Goal: Information Seeking & Learning: Learn about a topic

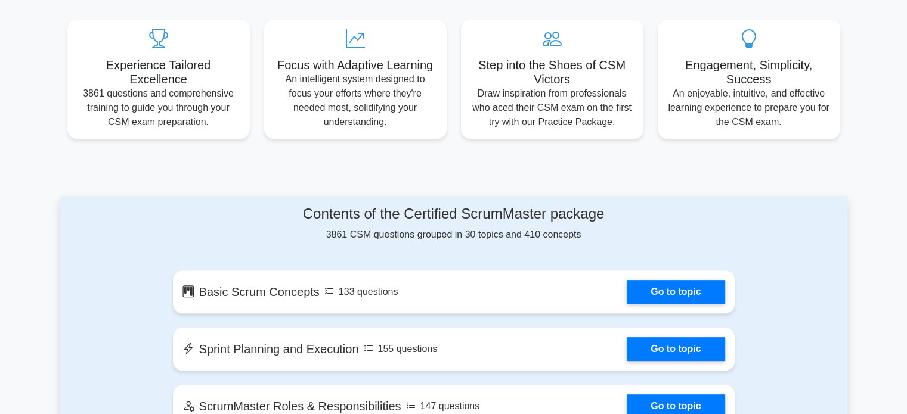
scroll to position [611, 0]
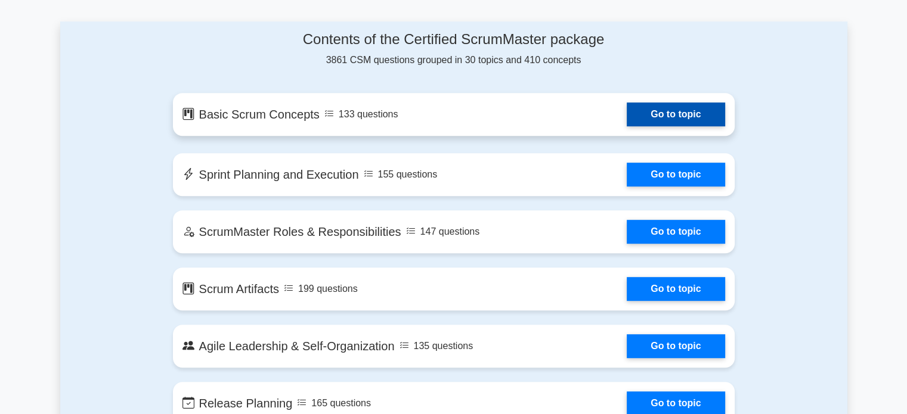
click at [660, 118] on link "Go to topic" at bounding box center [676, 115] width 98 height 24
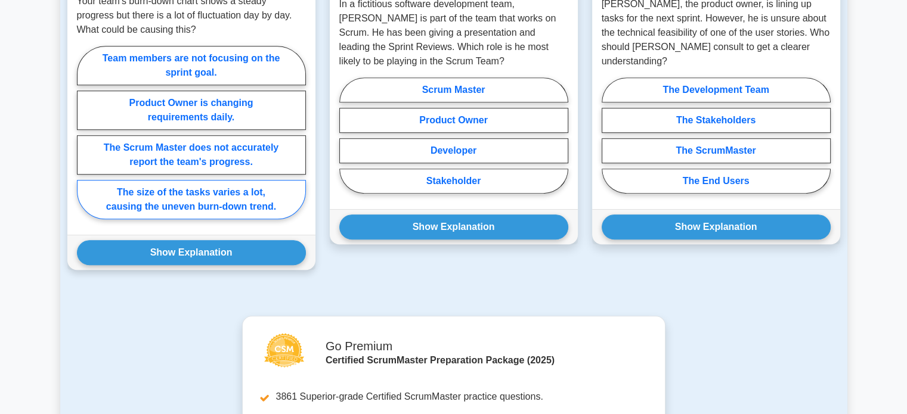
scroll to position [791, 0]
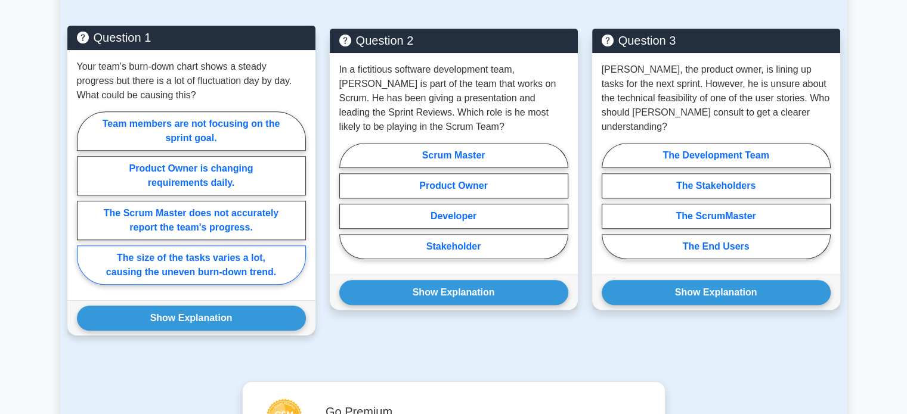
click at [236, 256] on label "The size of the tasks varies a lot, causing the uneven burn-down trend." at bounding box center [191, 265] width 229 height 39
click at [85, 206] on input "The size of the tasks varies a lot, causing the uneven burn-down trend." at bounding box center [81, 202] width 8 height 8
radio input "true"
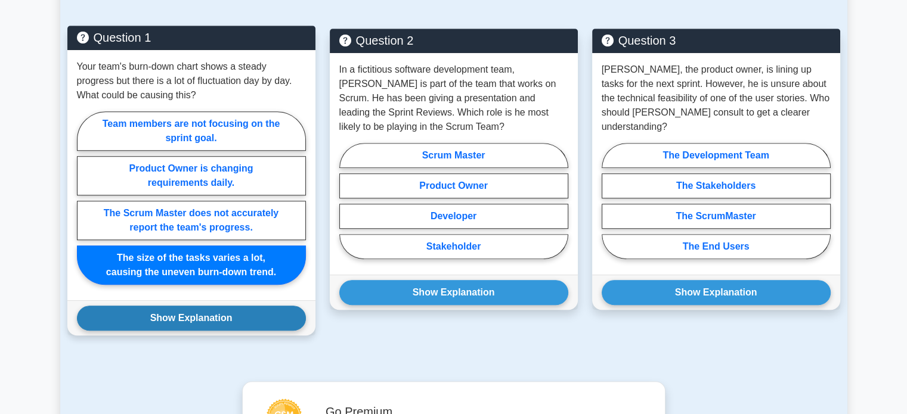
click at [234, 320] on button "Show Explanation" at bounding box center [191, 318] width 229 height 25
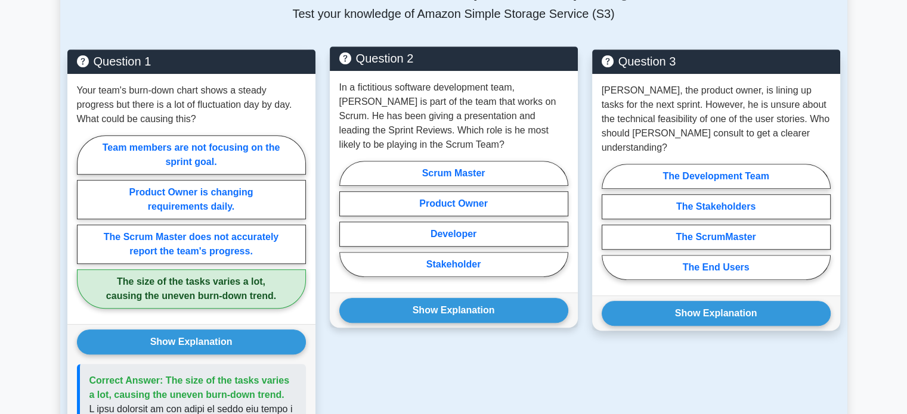
scroll to position [769, 0]
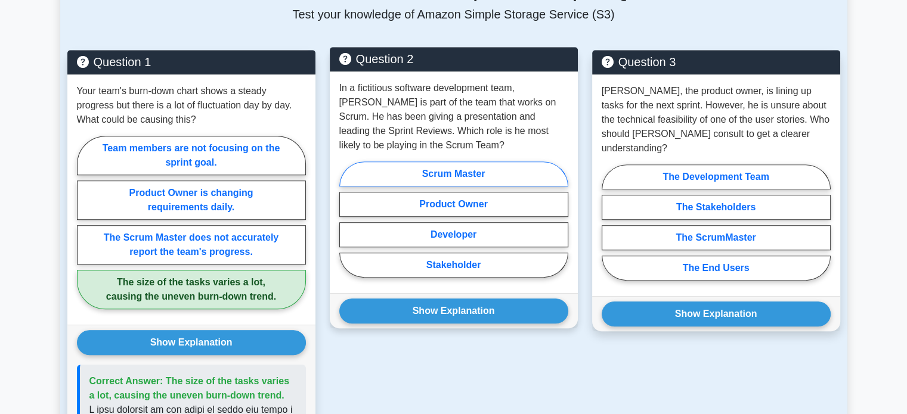
click at [463, 162] on label "Scrum Master" at bounding box center [453, 174] width 229 height 25
click at [347, 219] on input "Scrum Master" at bounding box center [343, 223] width 8 height 8
radio input "true"
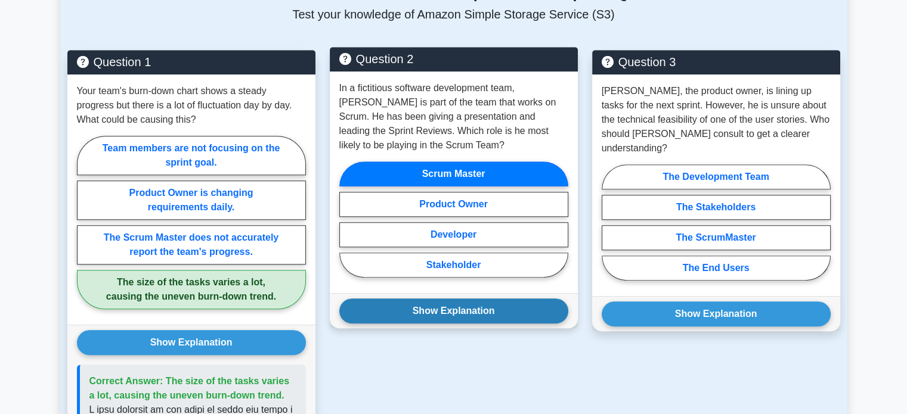
click at [454, 299] on button "Show Explanation" at bounding box center [453, 311] width 229 height 25
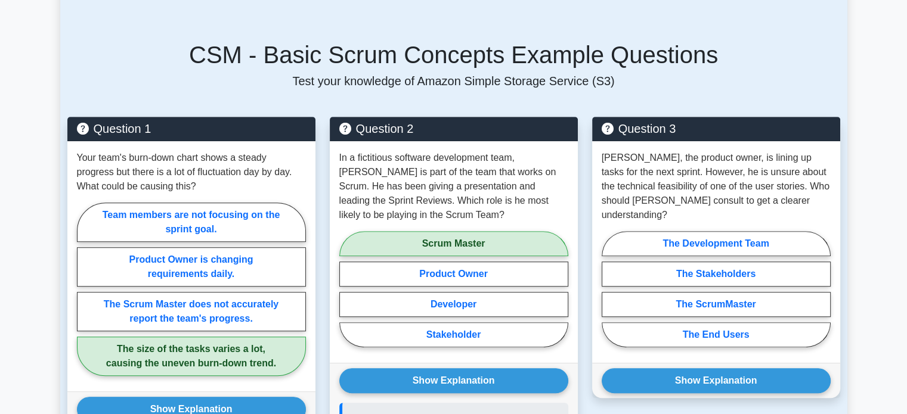
scroll to position [715, 0]
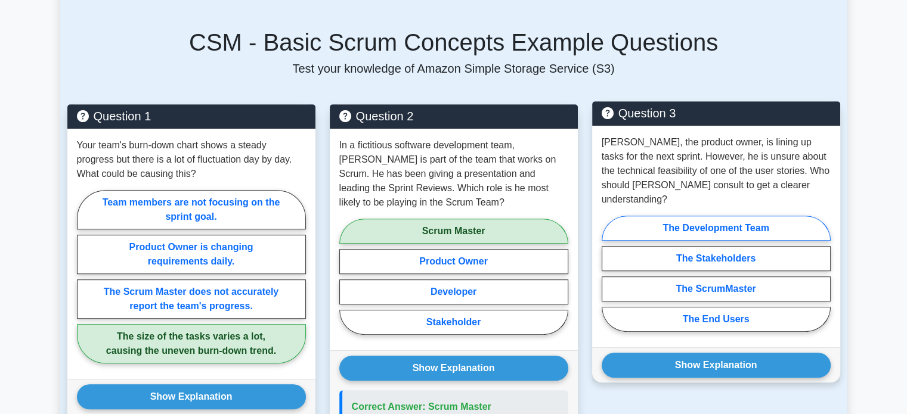
click at [698, 216] on label "The Development Team" at bounding box center [716, 228] width 229 height 25
click at [609, 274] on input "The Development Team" at bounding box center [606, 278] width 8 height 8
radio input "true"
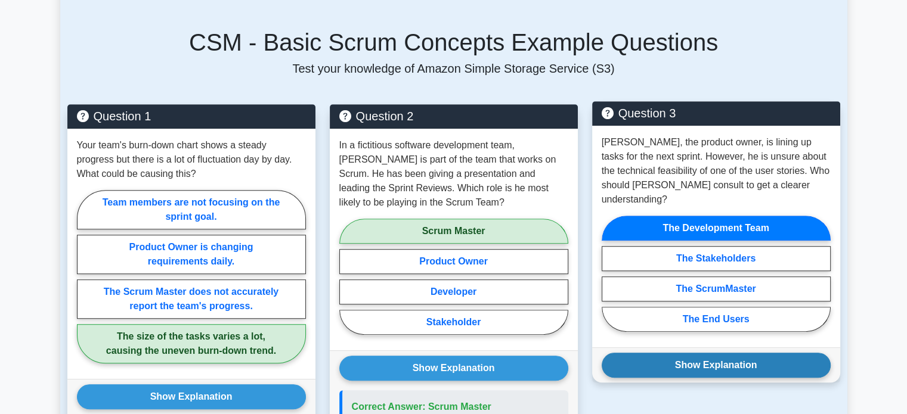
click at [699, 353] on button "Show Explanation" at bounding box center [716, 365] width 229 height 25
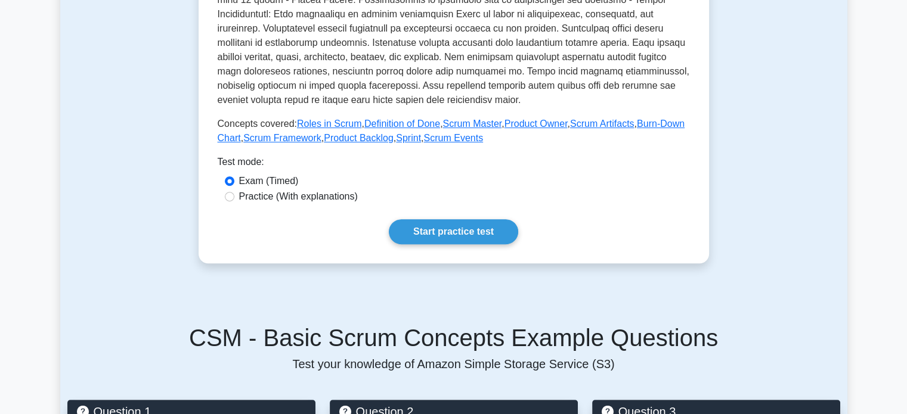
scroll to position [419, 0]
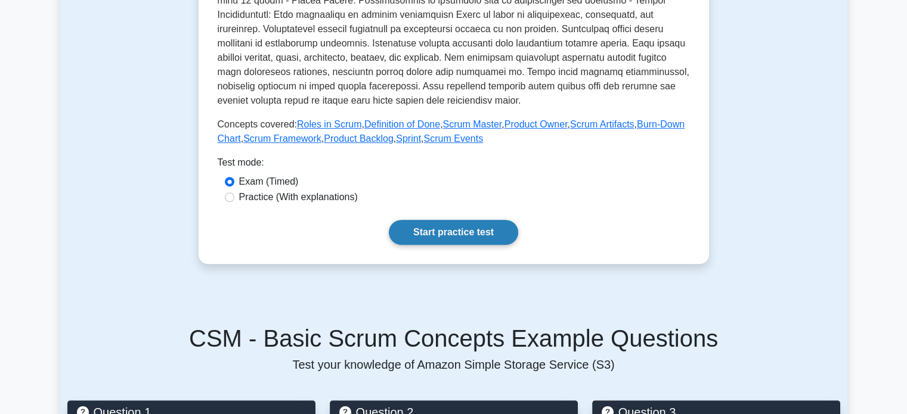
click at [441, 234] on link "Start practice test" at bounding box center [453, 232] width 129 height 25
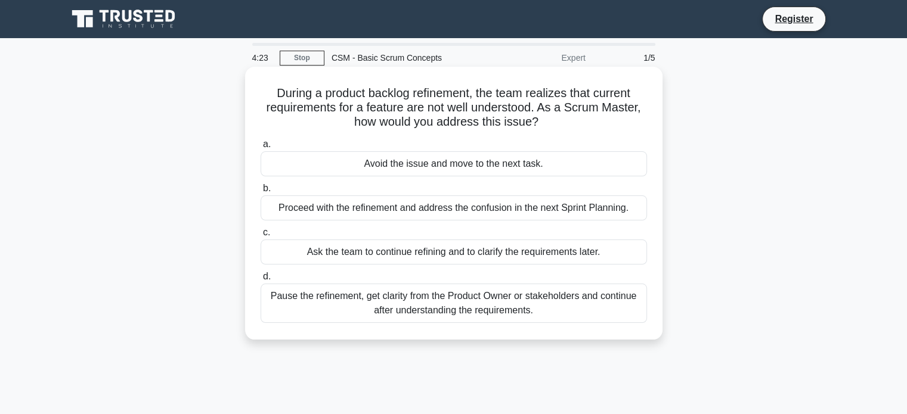
click at [451, 311] on div "Pause the refinement, get clarity from the Product Owner or stakeholders and co…" at bounding box center [454, 303] width 386 height 39
click at [261, 281] on input "d. Pause the refinement, get clarity from the Product Owner or stakeholders and…" at bounding box center [261, 277] width 0 height 8
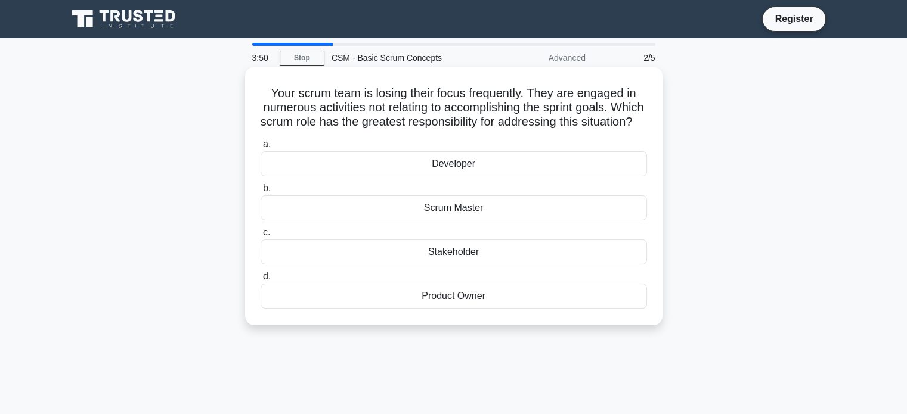
click at [470, 221] on div "Scrum Master" at bounding box center [454, 208] width 386 height 25
click at [261, 193] on input "b. Scrum Master" at bounding box center [261, 189] width 0 height 8
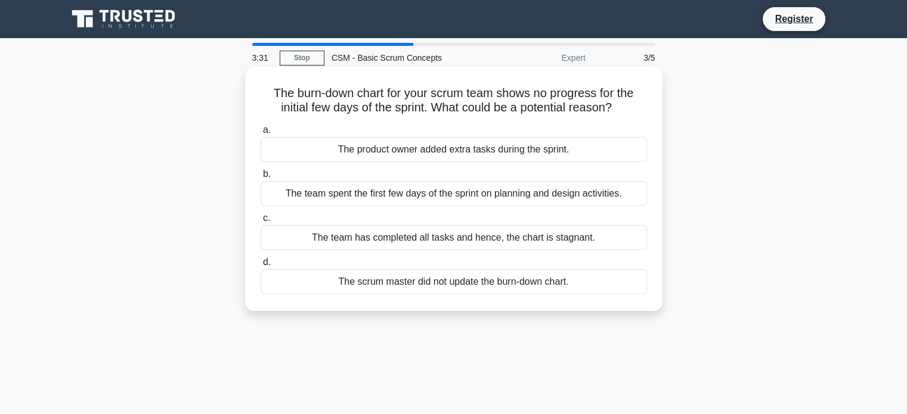
click at [415, 190] on div "The team spent the first few days of the sprint on planning and design activiti…" at bounding box center [454, 193] width 386 height 25
click at [261, 178] on input "b. The team spent the first few days of the sprint on planning and design activ…" at bounding box center [261, 175] width 0 height 8
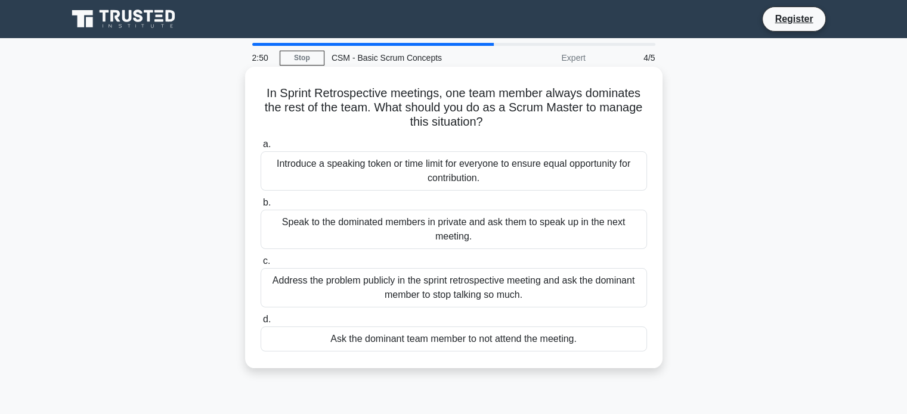
click at [465, 174] on div "Introduce a speaking token or time limit for everyone to ensure equal opportuni…" at bounding box center [454, 170] width 386 height 39
click at [261, 148] on input "a. Introduce a speaking token or time limit for everyone to ensure equal opport…" at bounding box center [261, 145] width 0 height 8
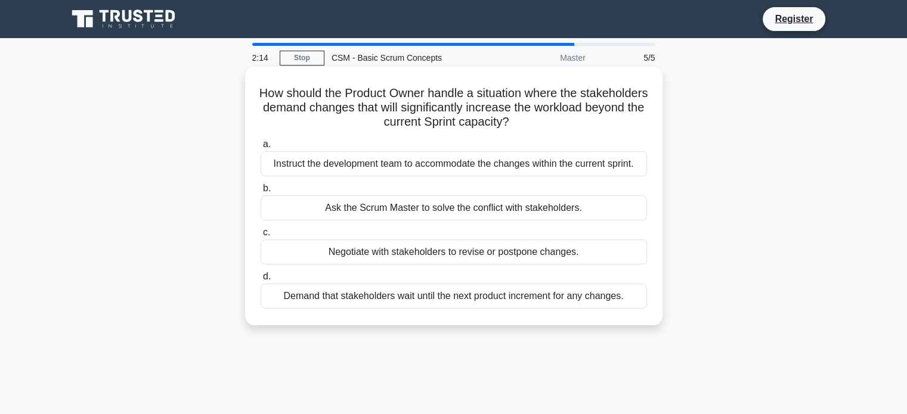
click at [415, 169] on div "Instruct the development team to accommodate the changes within the current spr…" at bounding box center [454, 163] width 386 height 25
click at [261, 148] on input "a. Instruct the development team to accommodate the changes within the current …" at bounding box center [261, 145] width 0 height 8
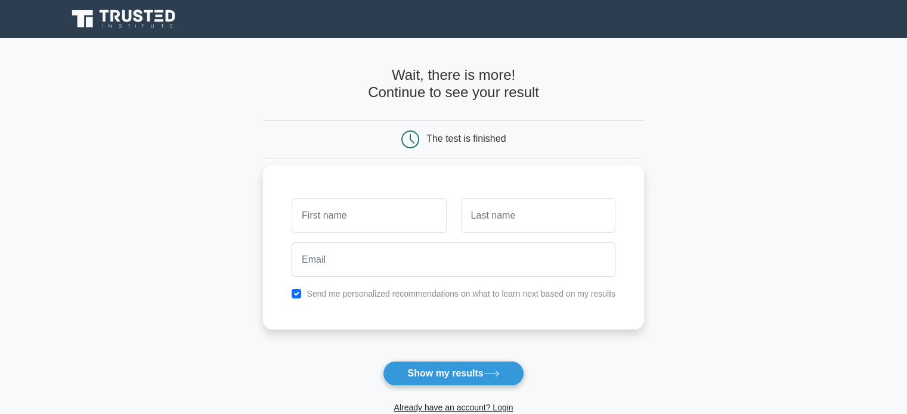
click at [393, 223] on input "text" at bounding box center [369, 216] width 154 height 35
type input "[PERSON_NAME]"
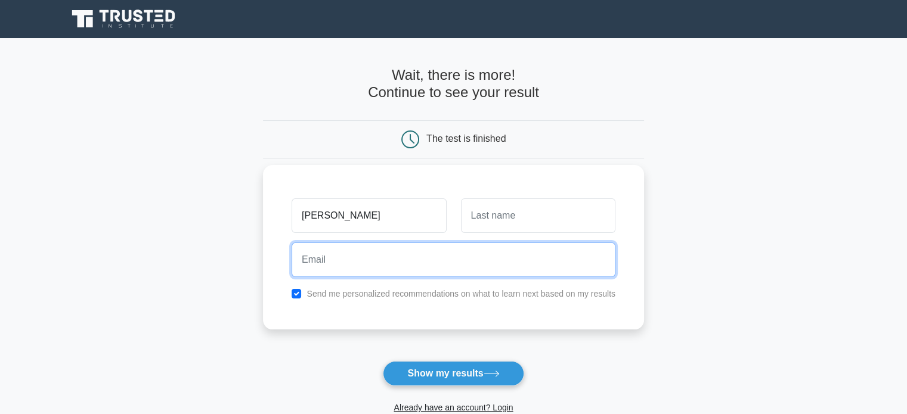
click at [394, 261] on input "email" at bounding box center [454, 260] width 324 height 35
type input "[EMAIL_ADDRESS][DOMAIN_NAME]"
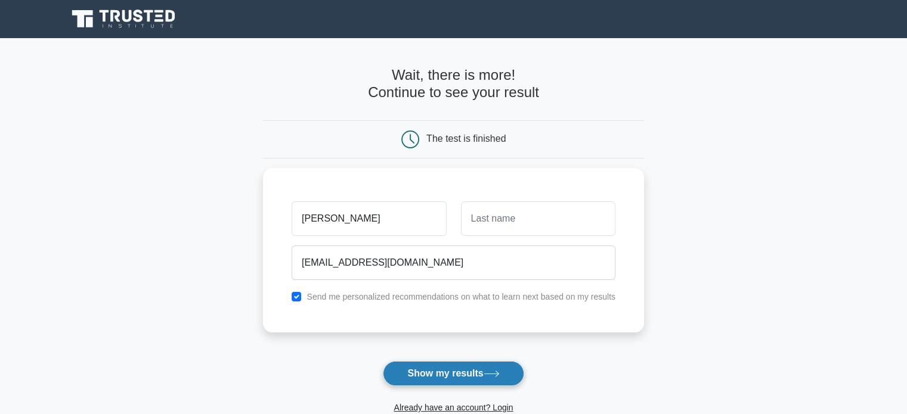
click at [415, 376] on button "Show my results" at bounding box center [453, 373] width 141 height 25
type input "S"
click at [427, 380] on button "Show my results" at bounding box center [453, 373] width 141 height 25
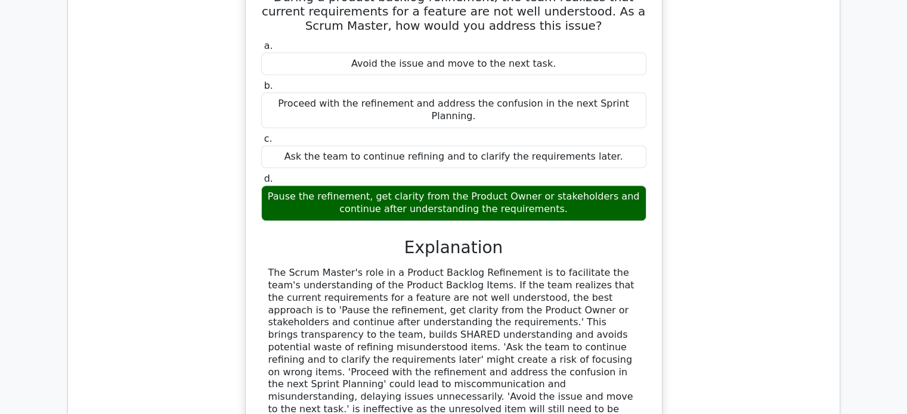
scroll to position [1314, 0]
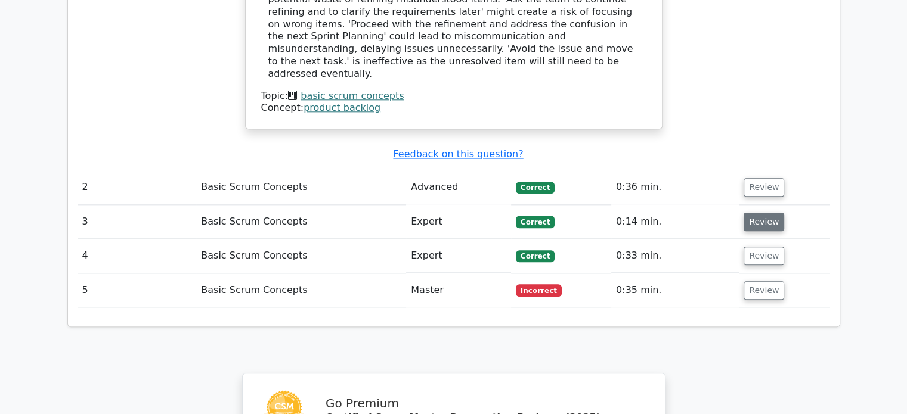
click at [766, 213] on button "Review" at bounding box center [764, 222] width 41 height 18
click at [754, 213] on button "Review" at bounding box center [764, 222] width 41 height 18
click at [756, 178] on button "Review" at bounding box center [764, 187] width 41 height 18
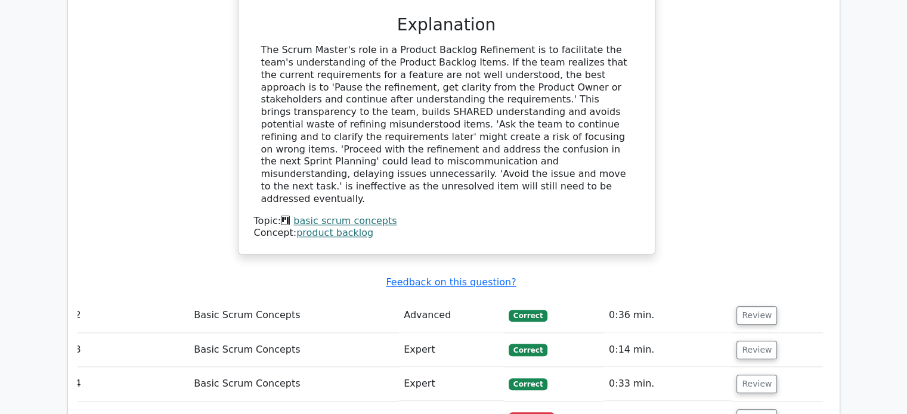
scroll to position [1226, 0]
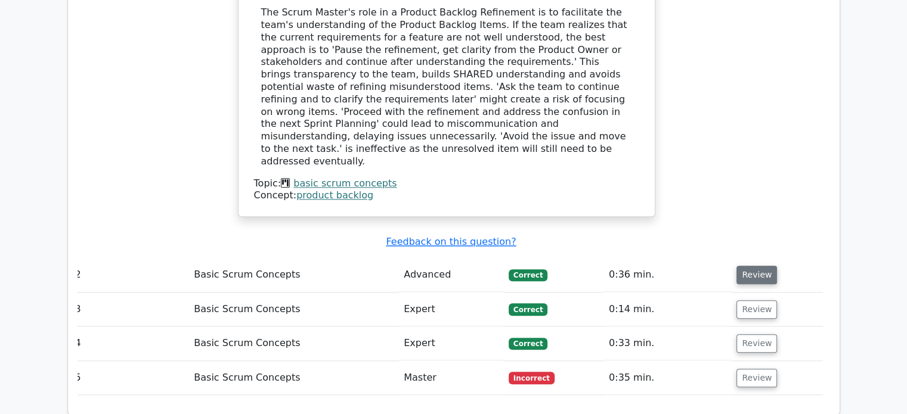
click at [751, 266] on button "Review" at bounding box center [756, 275] width 41 height 18
click at [422, 258] on td "Advanced" at bounding box center [451, 275] width 105 height 34
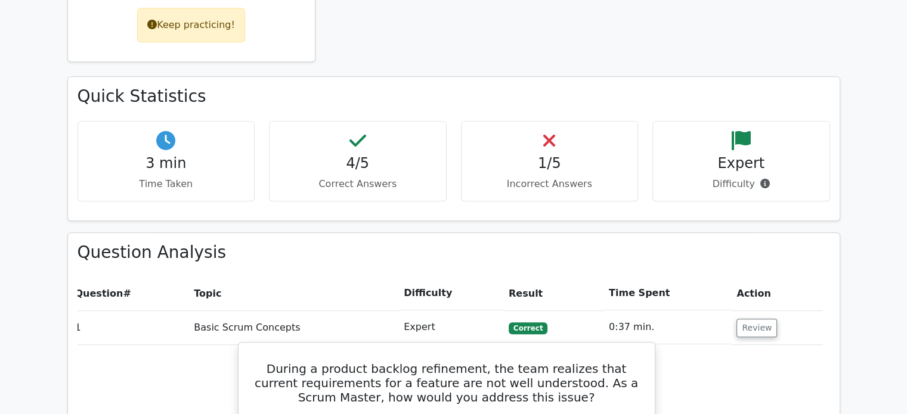
scroll to position [682, 0]
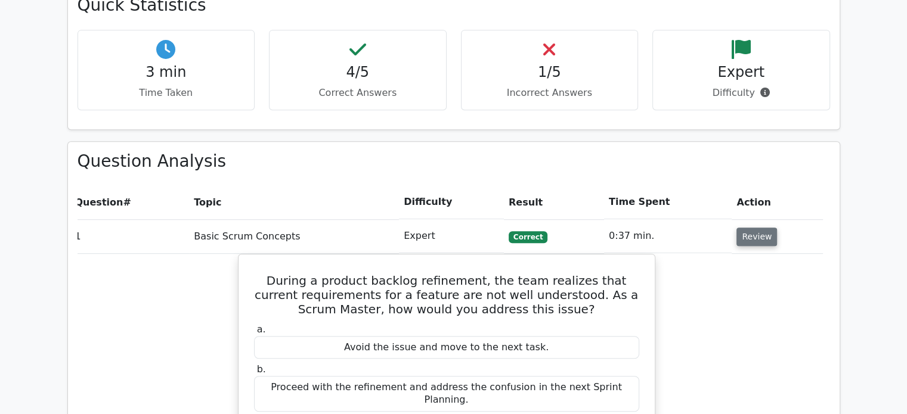
click at [749, 228] on button "Review" at bounding box center [756, 237] width 41 height 18
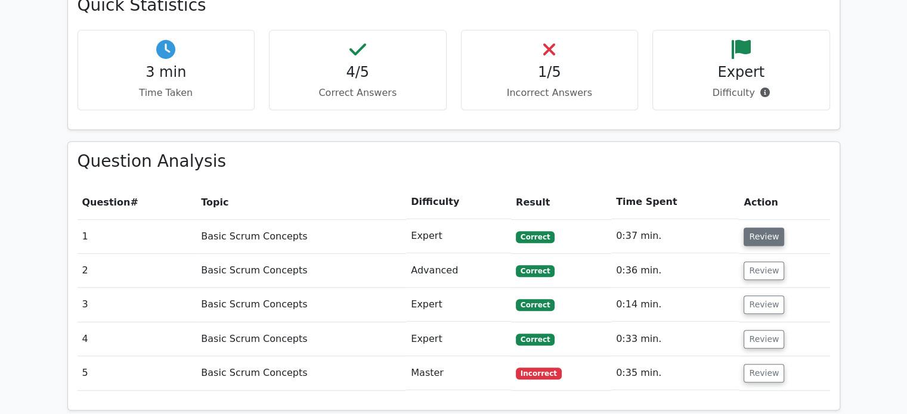
scroll to position [0, 0]
click at [757, 262] on button "Review" at bounding box center [764, 271] width 41 height 18
click at [761, 262] on button "Review" at bounding box center [764, 271] width 41 height 18
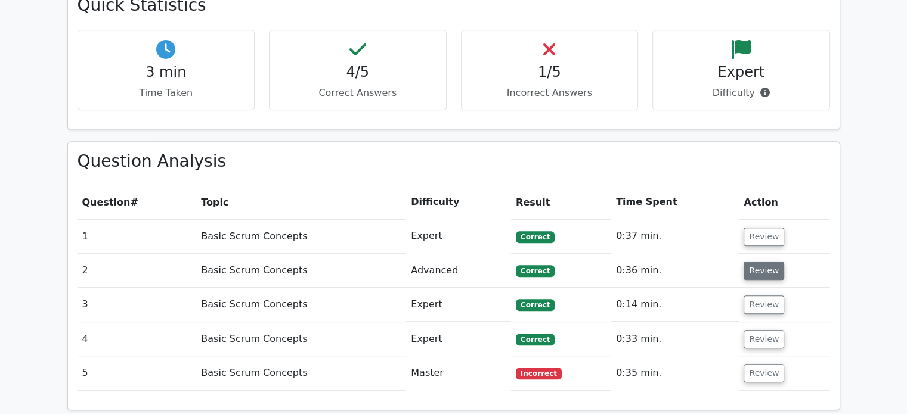
click at [761, 262] on button "Review" at bounding box center [764, 271] width 41 height 18
click at [758, 262] on button "Review" at bounding box center [764, 271] width 41 height 18
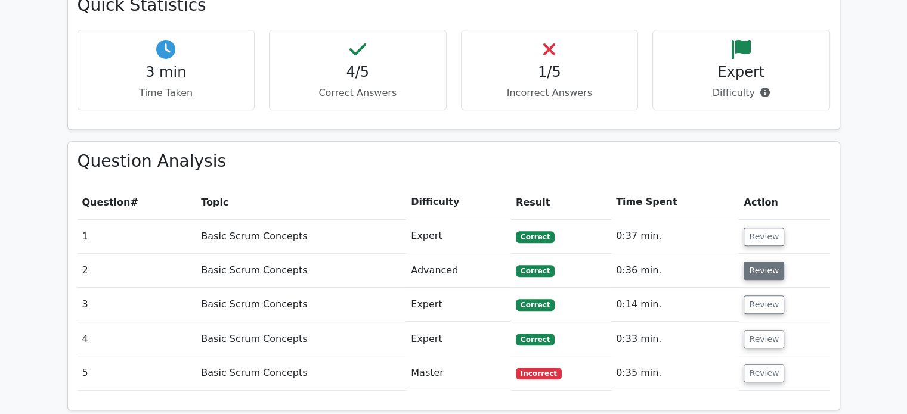
click at [758, 262] on button "Review" at bounding box center [764, 271] width 41 height 18
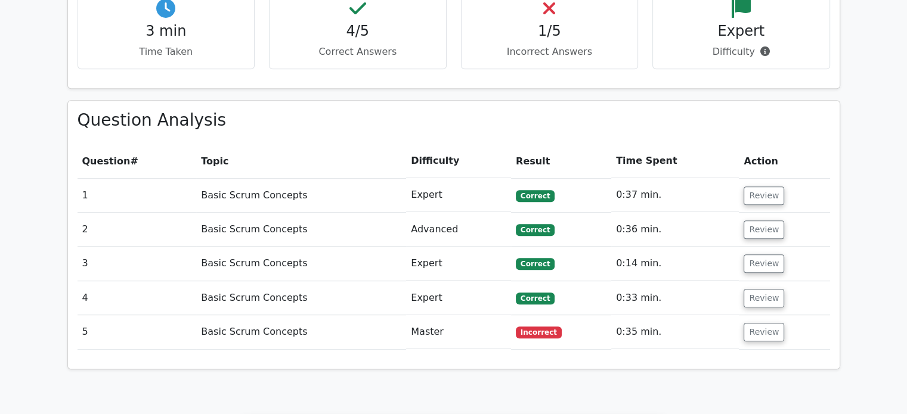
scroll to position [725, 0]
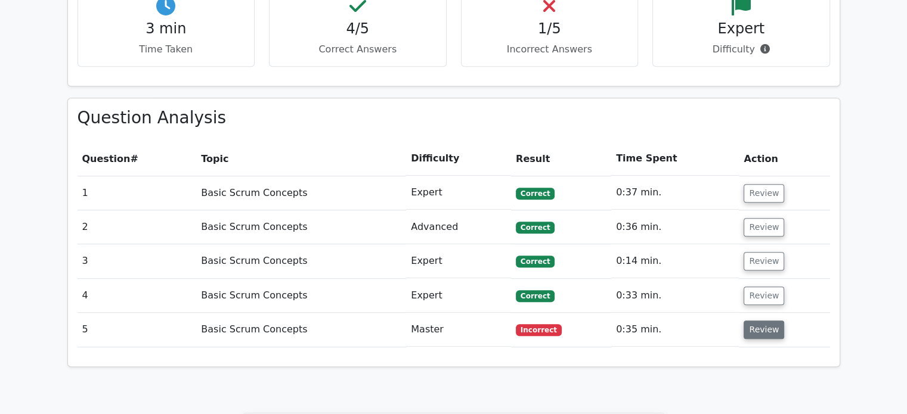
click at [754, 321] on button "Review" at bounding box center [764, 330] width 41 height 18
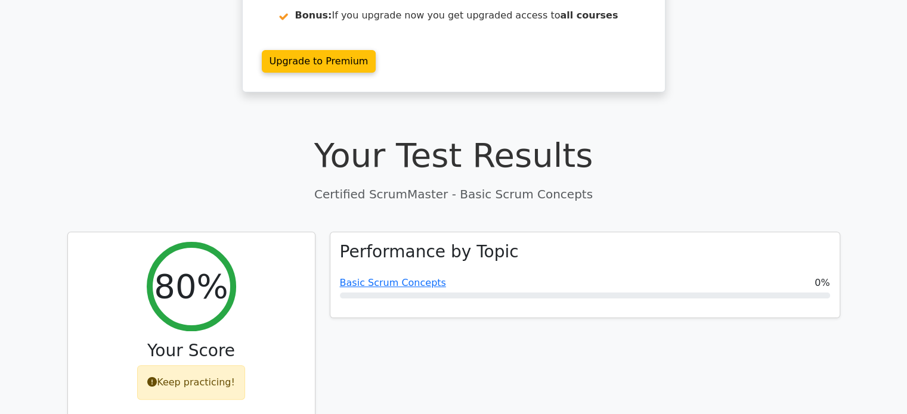
scroll to position [307, 0]
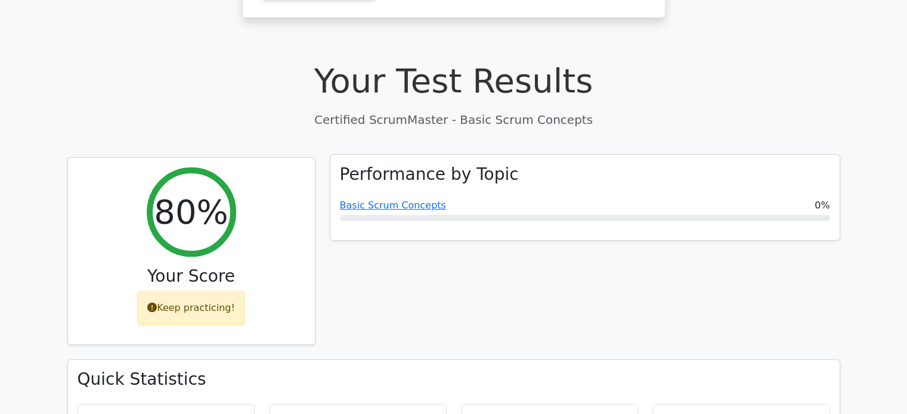
click at [670, 195] on div "Performance by Topic Basic Scrum Concepts 0%" at bounding box center [584, 198] width 509 height 86
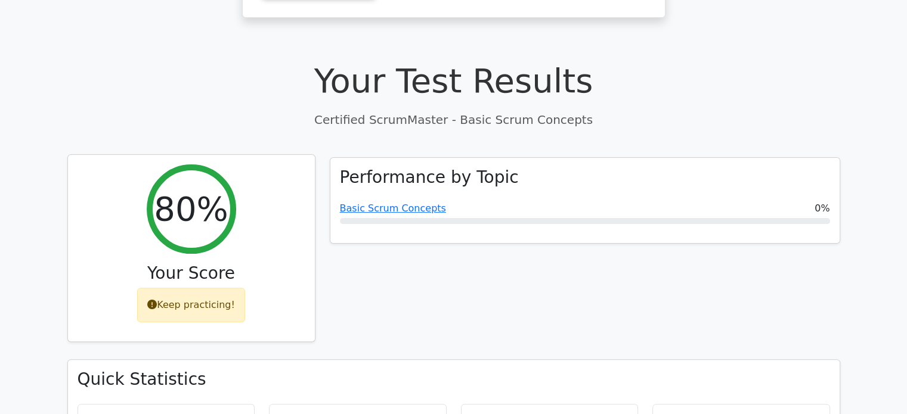
click at [210, 288] on div "Keep practicing!" at bounding box center [191, 305] width 108 height 35
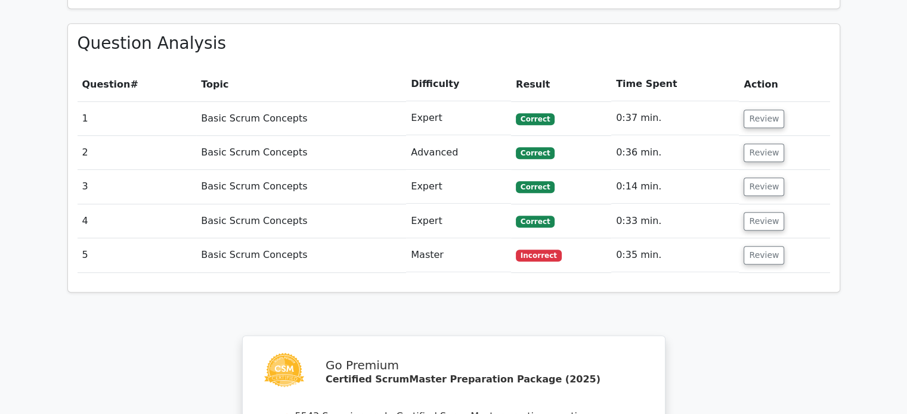
scroll to position [803, 0]
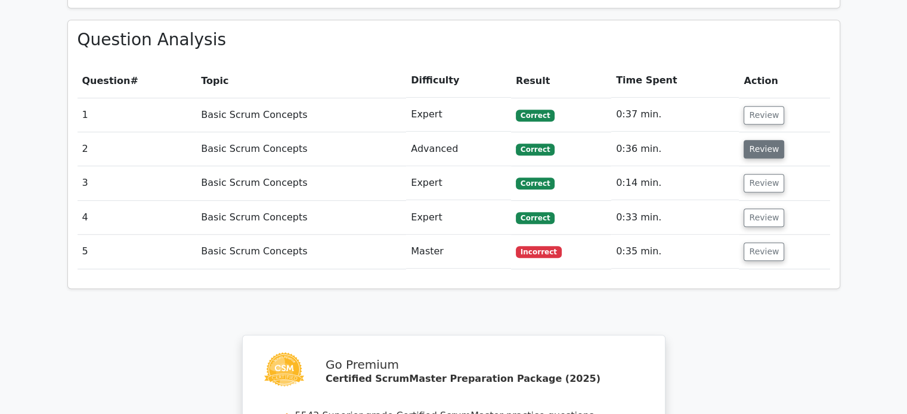
click at [751, 140] on button "Review" at bounding box center [764, 149] width 41 height 18
drag, startPoint x: 751, startPoint y: 117, endPoint x: 417, endPoint y: 194, distance: 342.8
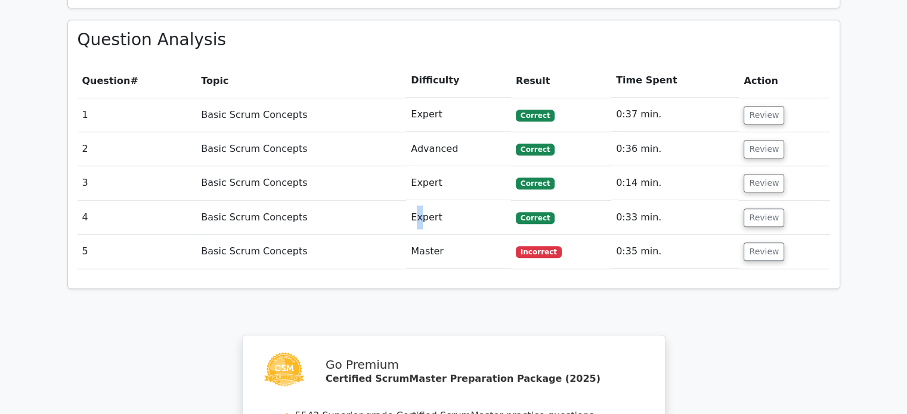
click at [417, 201] on td "Expert" at bounding box center [458, 218] width 105 height 34
click at [227, 132] on td "Basic Scrum Concepts" at bounding box center [301, 149] width 210 height 34
click at [754, 106] on button "Review" at bounding box center [764, 115] width 41 height 18
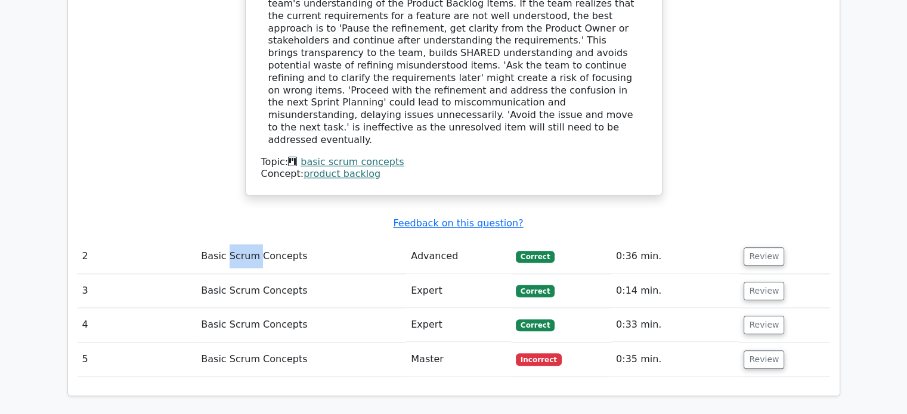
scroll to position [1244, 0]
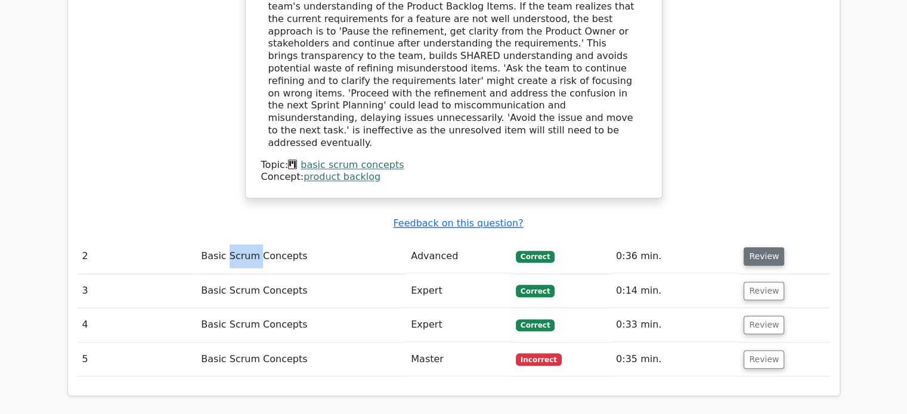
click at [755, 247] on button "Review" at bounding box center [764, 256] width 41 height 18
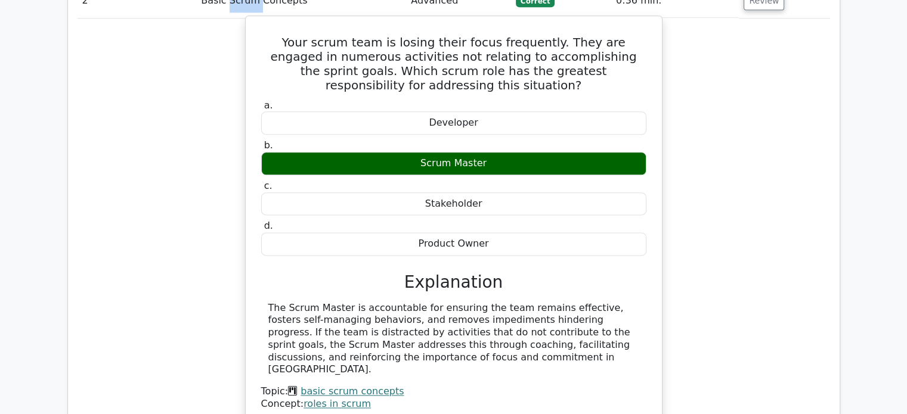
scroll to position [1664, 0]
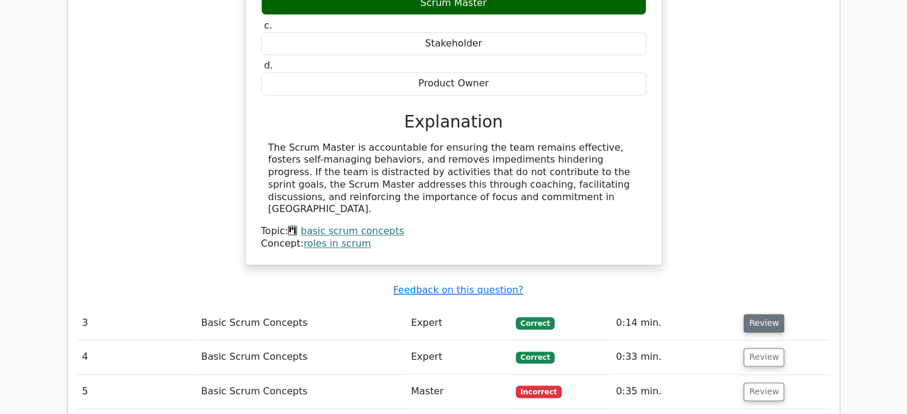
click at [753, 314] on button "Review" at bounding box center [764, 323] width 41 height 18
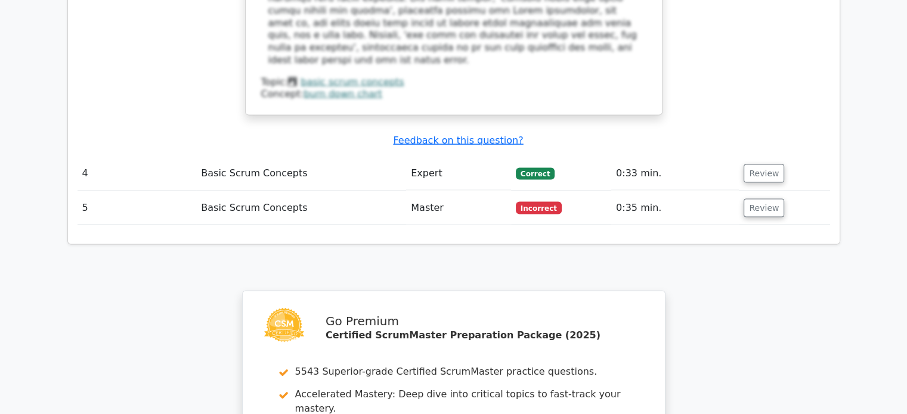
scroll to position [2426, 0]
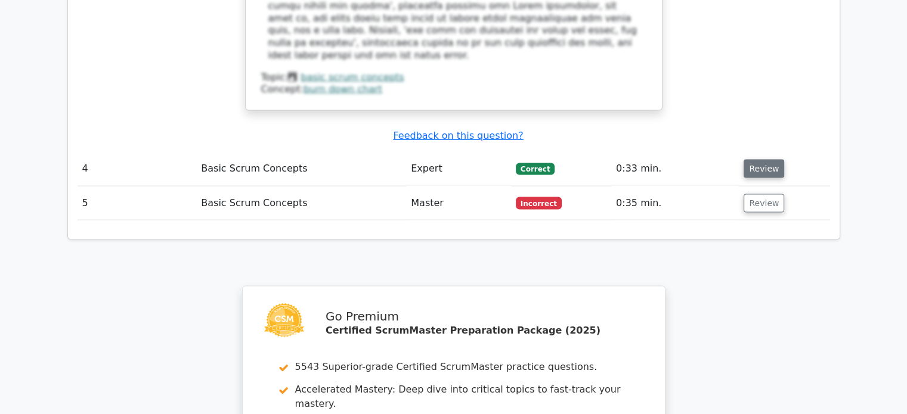
click at [754, 160] on button "Review" at bounding box center [764, 169] width 41 height 18
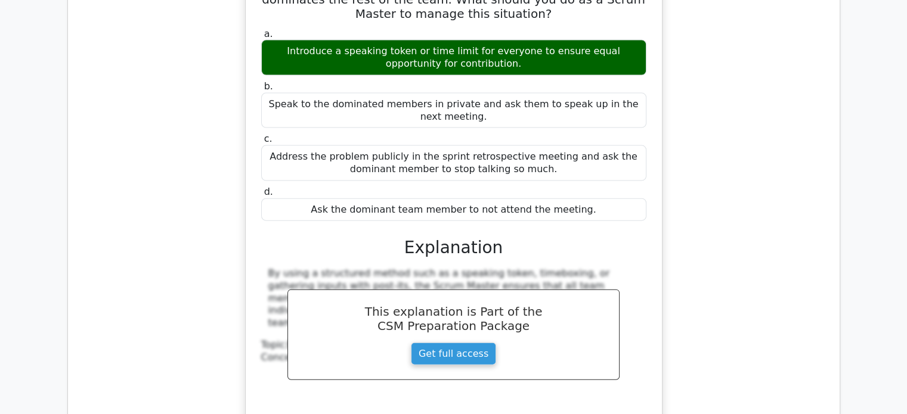
scroll to position [2806, 0]
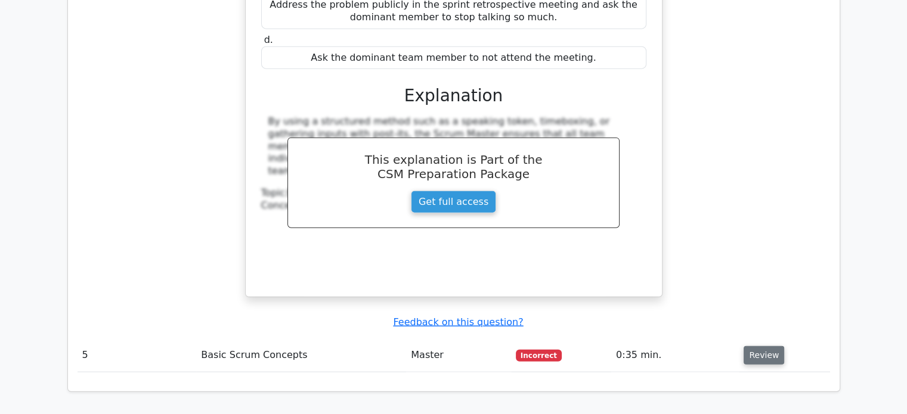
click at [755, 346] on button "Review" at bounding box center [764, 355] width 41 height 18
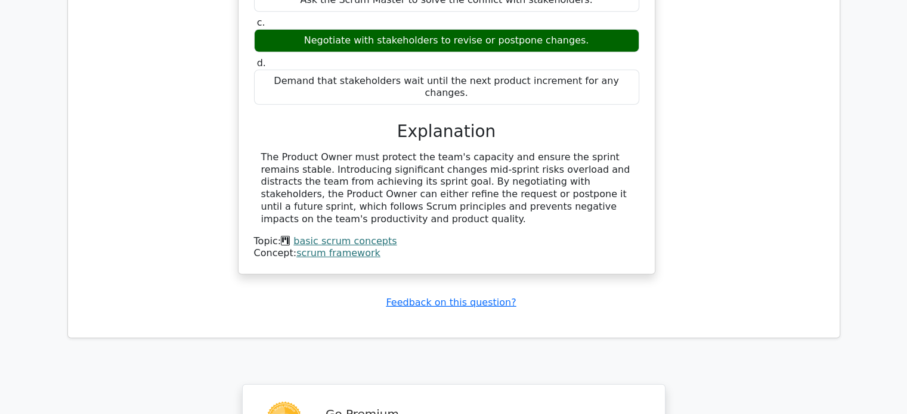
scroll to position [3621, 0]
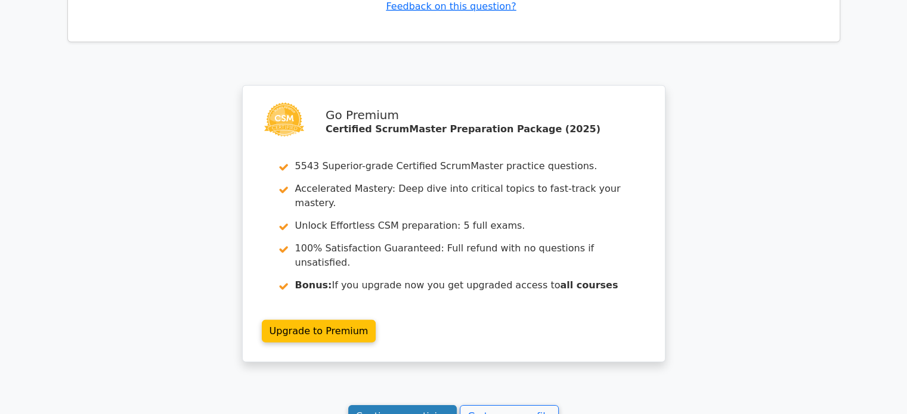
click at [402, 405] on link "Continue practicing" at bounding box center [402, 416] width 109 height 23
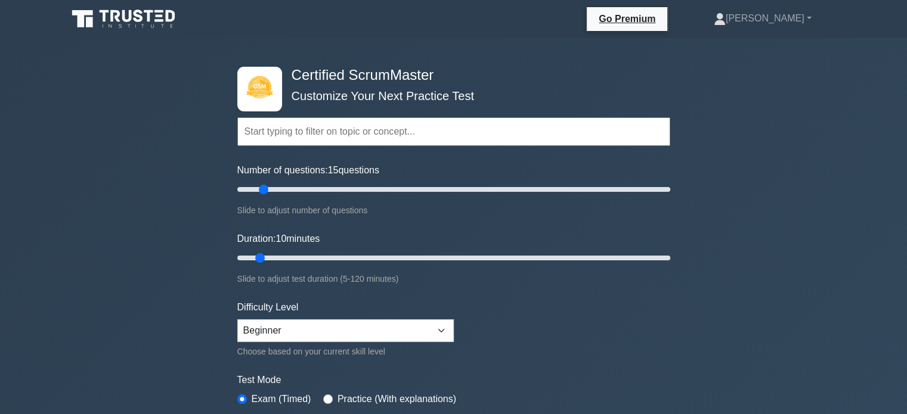
type input "10"
drag, startPoint x: 256, startPoint y: 186, endPoint x: 255, endPoint y: 198, distance: 11.9
click at [255, 197] on input "Number of questions: 10 questions" at bounding box center [453, 189] width 433 height 14
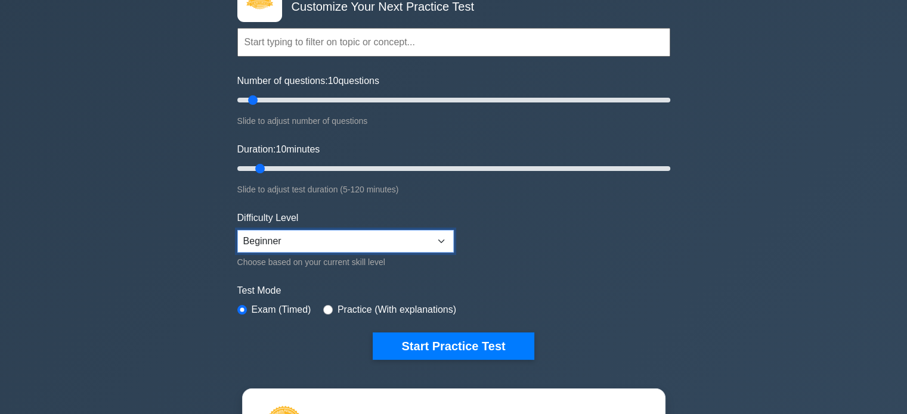
click at [272, 237] on select "Beginner Intermediate Expert" at bounding box center [345, 241] width 216 height 23
select select "intermediate"
click at [237, 230] on select "Beginner Intermediate Expert" at bounding box center [345, 241] width 216 height 23
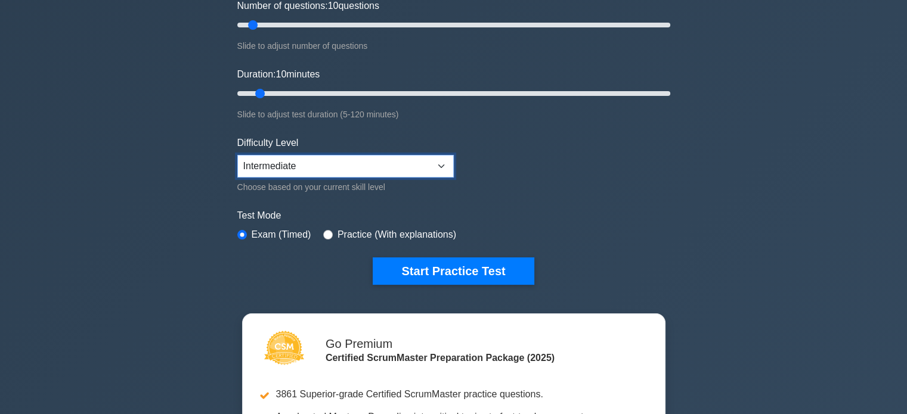
scroll to position [166, 0]
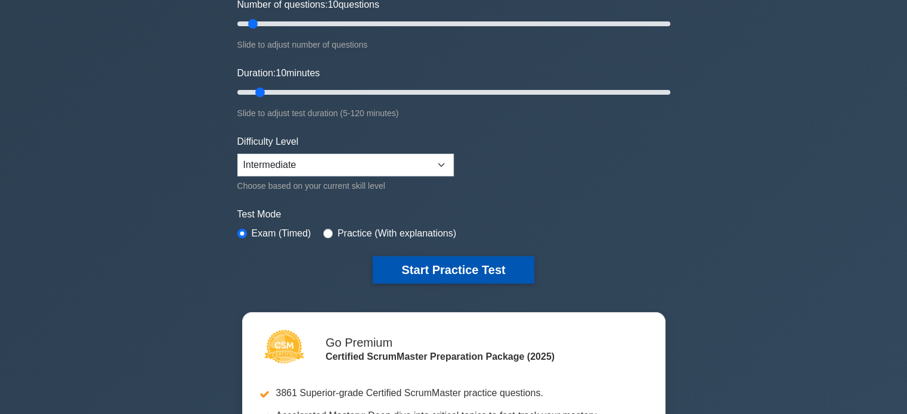
click at [409, 275] on button "Start Practice Test" at bounding box center [453, 269] width 161 height 27
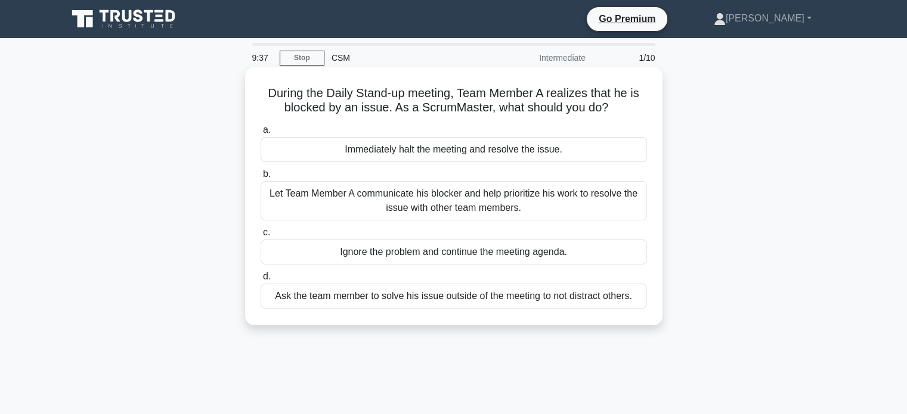
click at [427, 199] on div "Let Team Member A communicate his blocker and help prioritize his work to resol…" at bounding box center [454, 200] width 386 height 39
click at [261, 178] on input "b. Let Team Member A communicate his blocker and help prioritize his work to re…" at bounding box center [261, 175] width 0 height 8
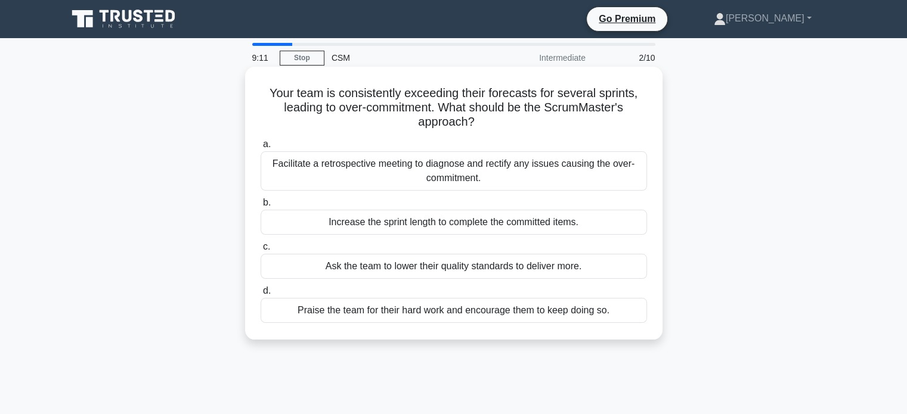
click at [382, 178] on div "Facilitate a retrospective meeting to diagnose and rectify any issues causing t…" at bounding box center [454, 170] width 386 height 39
click at [261, 148] on input "a. Facilitate a retrospective meeting to diagnose and rectify any issues causin…" at bounding box center [261, 145] width 0 height 8
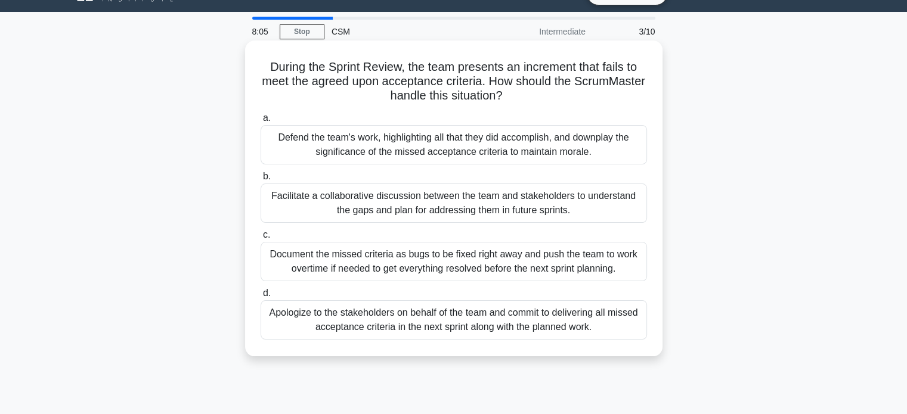
scroll to position [26, 0]
click at [437, 317] on div "Apologize to the stakeholders on behalf of the team and commit to delivering al…" at bounding box center [454, 320] width 386 height 39
click at [261, 298] on input "d. Apologize to the stakeholders on behalf of the team and commit to delivering…" at bounding box center [261, 294] width 0 height 8
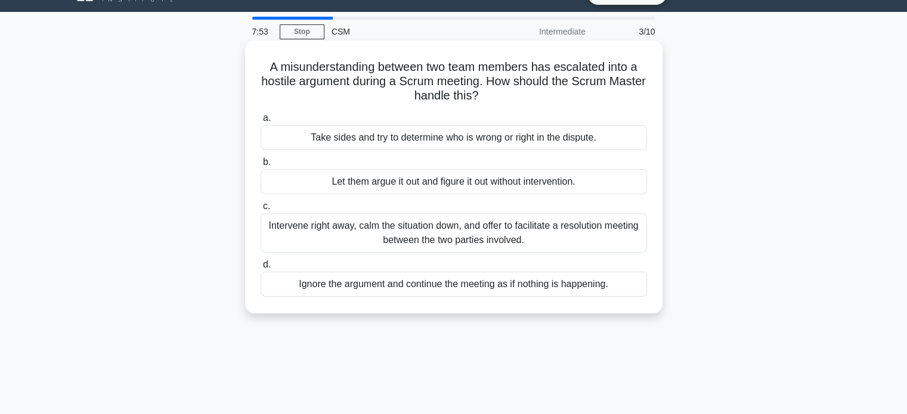
scroll to position [0, 0]
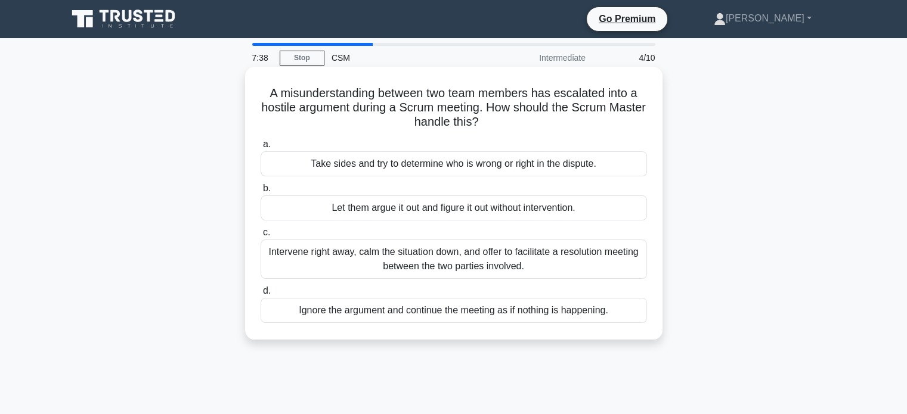
click at [407, 264] on div "Intervene right away, calm the situation down, and offer to facilitate a resolu…" at bounding box center [454, 259] width 386 height 39
click at [261, 237] on input "c. Intervene right away, calm the situation down, and offer to facilitate a res…" at bounding box center [261, 233] width 0 height 8
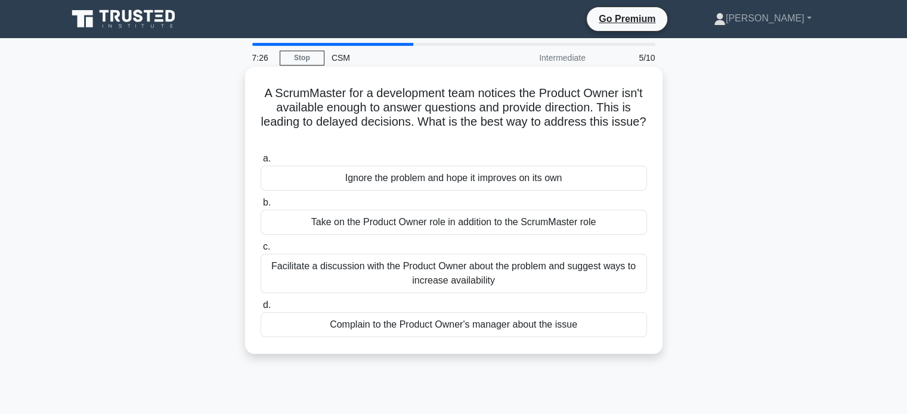
click at [400, 277] on div "Facilitate a discussion with the Product Owner about the problem and suggest wa…" at bounding box center [454, 273] width 386 height 39
click at [261, 251] on input "c. Facilitate a discussion with the Product Owner about the problem and suggest…" at bounding box center [261, 247] width 0 height 8
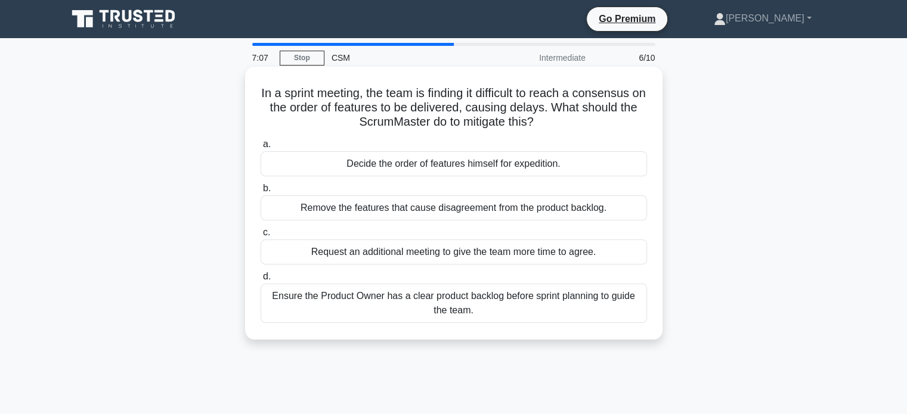
click at [429, 317] on div "Ensure the Product Owner has a clear product backlog before sprint planning to …" at bounding box center [454, 303] width 386 height 39
click at [261, 281] on input "d. Ensure the Product Owner has a clear product backlog before sprint planning …" at bounding box center [261, 277] width 0 height 8
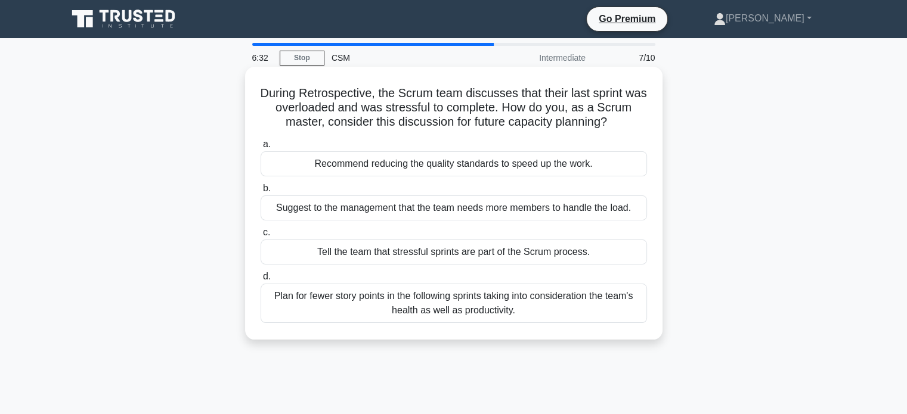
click at [426, 297] on div "Plan for fewer story points in the following sprints taking into consideration …" at bounding box center [454, 303] width 386 height 39
click at [261, 281] on input "d. Plan for fewer story points in the following sprints taking into considerati…" at bounding box center [261, 277] width 0 height 8
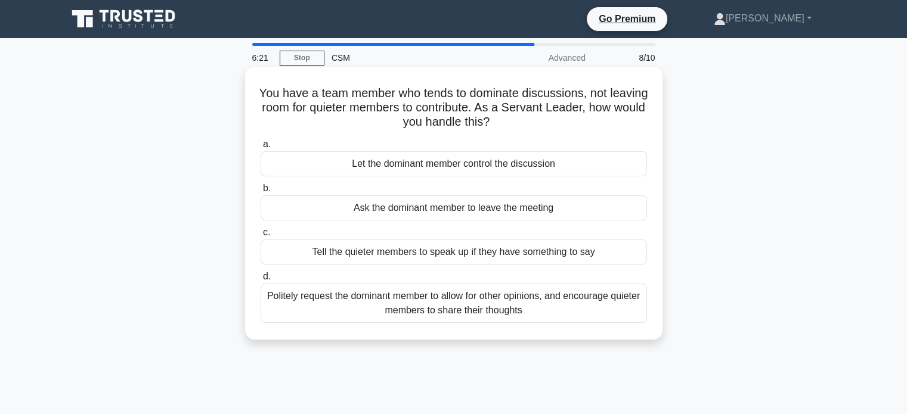
click at [427, 305] on div "Politely request the dominant member to allow for other opinions, and encourage…" at bounding box center [454, 303] width 386 height 39
click at [261, 281] on input "d. Politely request the dominant member to allow for other opinions, and encour…" at bounding box center [261, 277] width 0 height 8
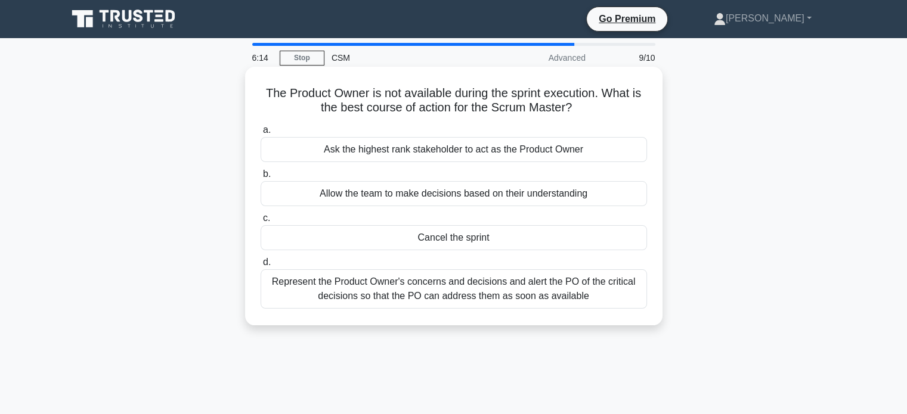
click at [404, 287] on div "Represent the Product Owner's concerns and decisions and alert the PO of the cr…" at bounding box center [454, 289] width 386 height 39
click at [261, 267] on input "d. Represent the Product Owner's concerns and decisions and alert the PO of the…" at bounding box center [261, 263] width 0 height 8
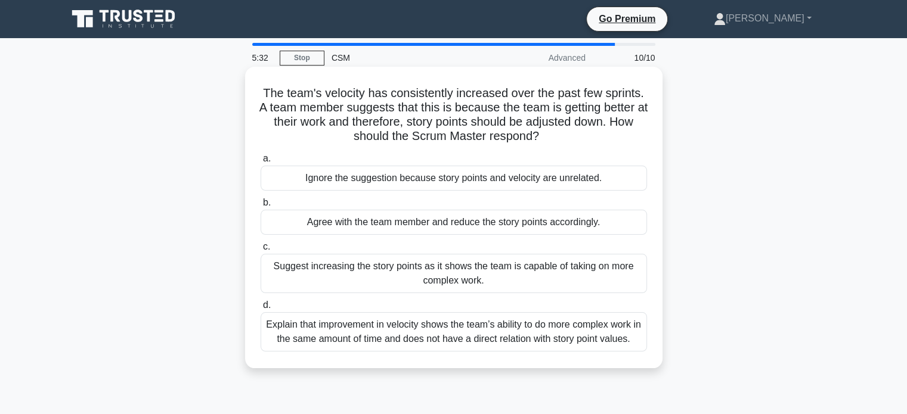
scroll to position [14, 0]
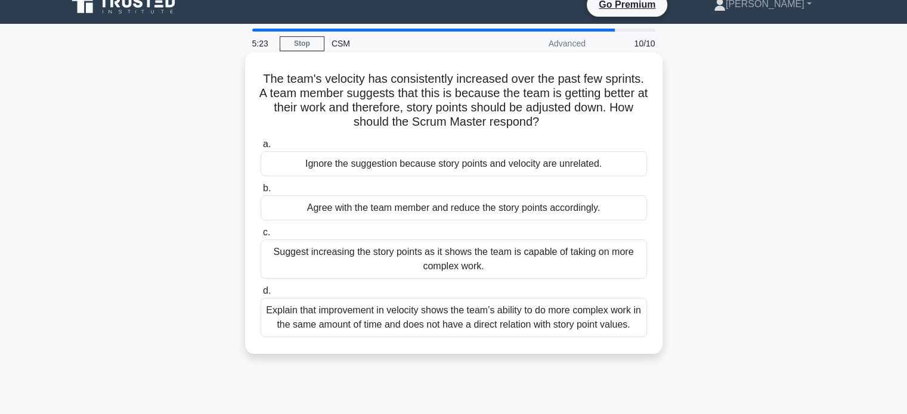
click at [454, 321] on div "Explain that improvement in velocity shows the team’s ability to do more comple…" at bounding box center [454, 317] width 386 height 39
click at [261, 295] on input "d. Explain that improvement in velocity shows the team’s ability to do more com…" at bounding box center [261, 291] width 0 height 8
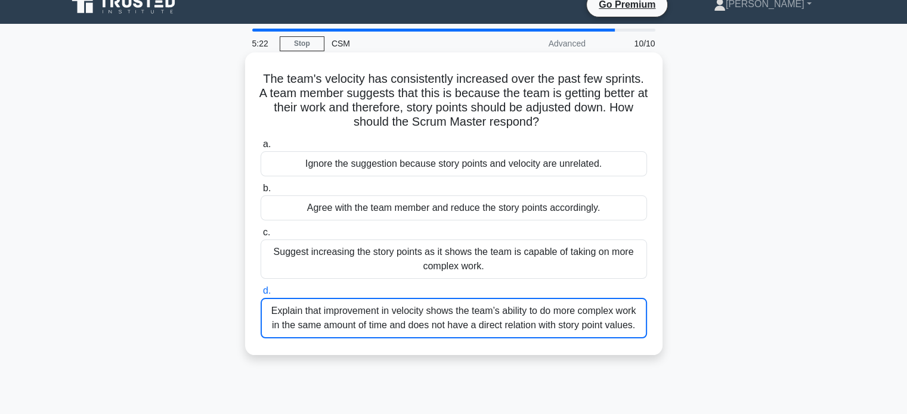
scroll to position [0, 0]
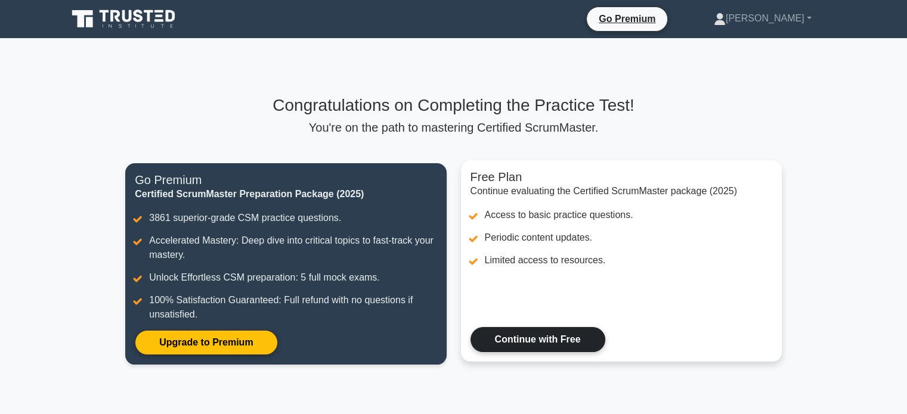
click at [527, 335] on link "Continue with Free" at bounding box center [537, 339] width 135 height 25
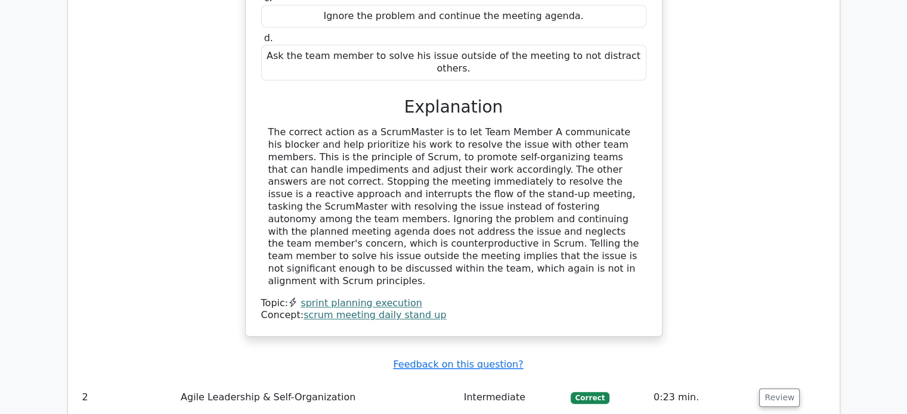
scroll to position [1185, 0]
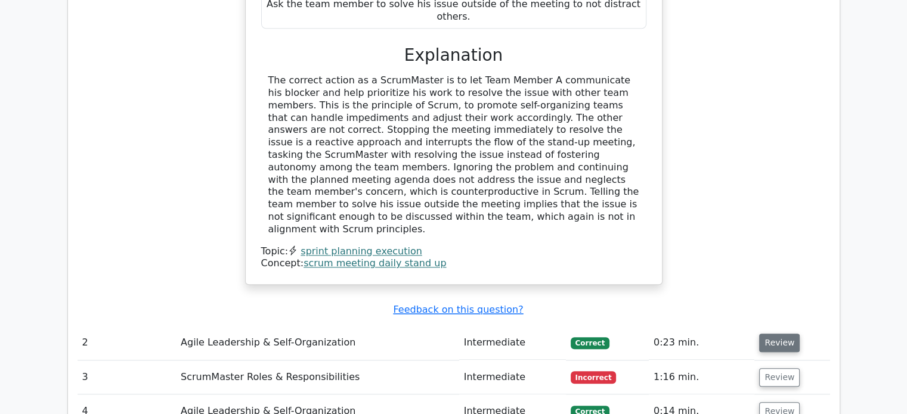
click at [785, 334] on button "Review" at bounding box center [779, 343] width 41 height 18
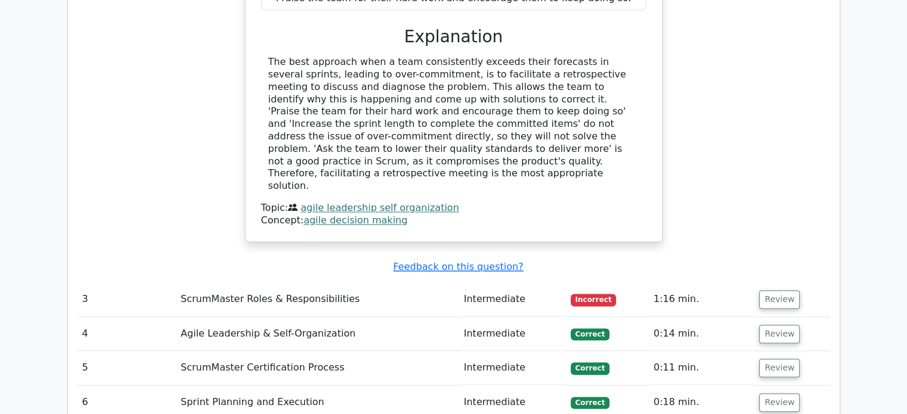
scroll to position [1779, 0]
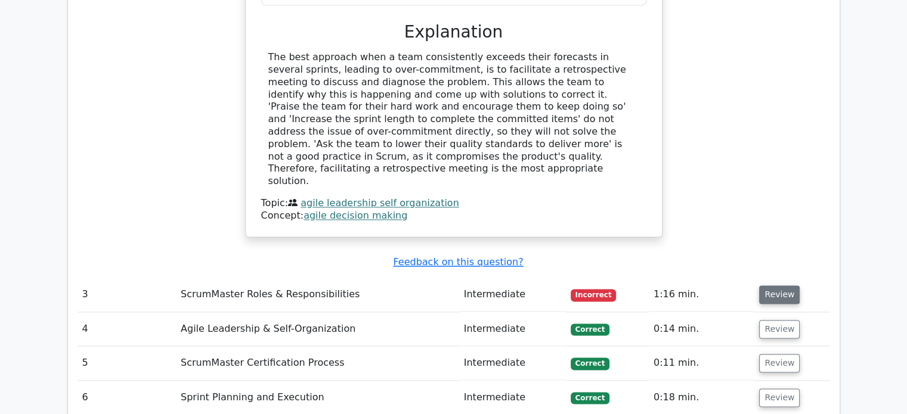
click at [769, 286] on button "Review" at bounding box center [779, 295] width 41 height 18
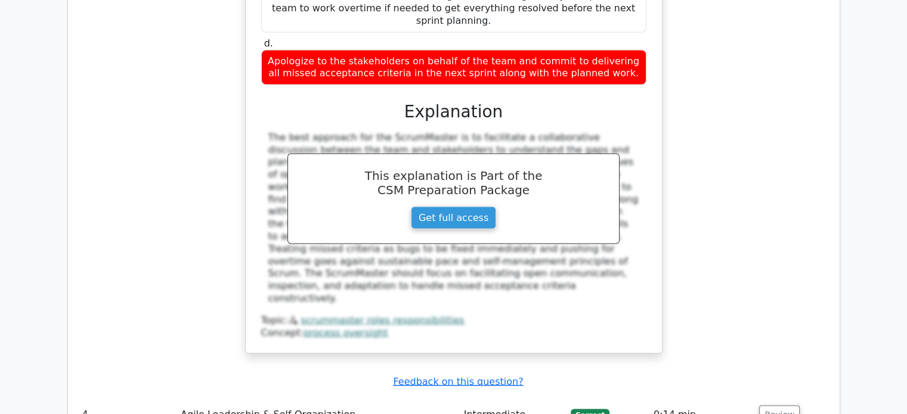
scroll to position [2335, 0]
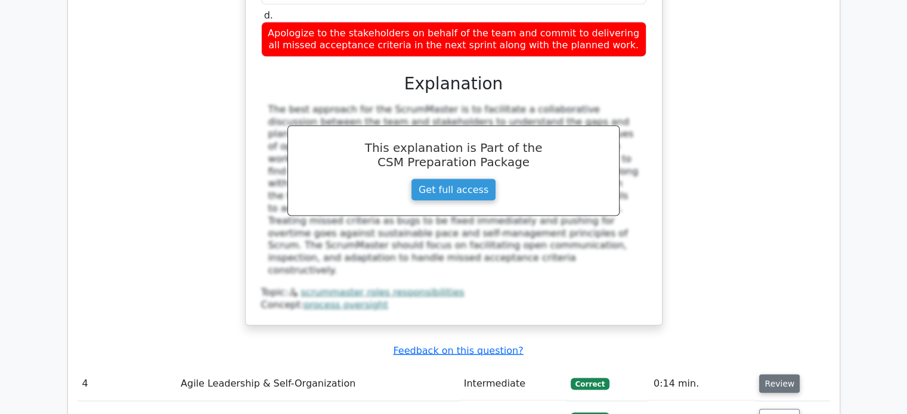
click at [770, 375] on button "Review" at bounding box center [779, 384] width 41 height 18
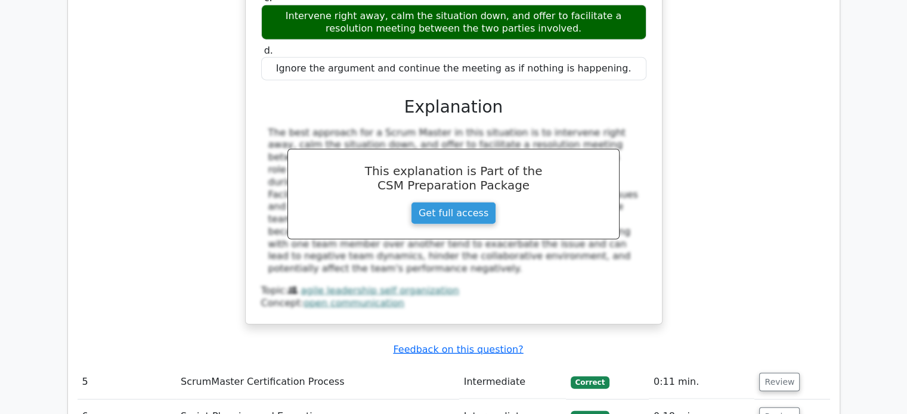
scroll to position [2896, 0]
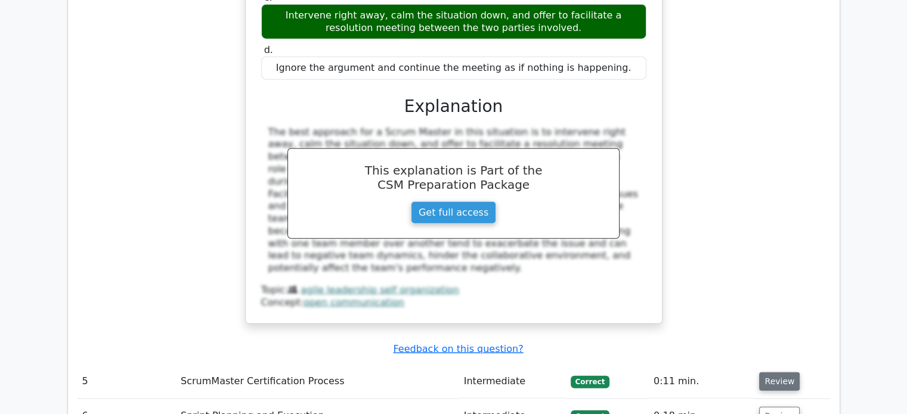
click at [774, 373] on button "Review" at bounding box center [779, 382] width 41 height 18
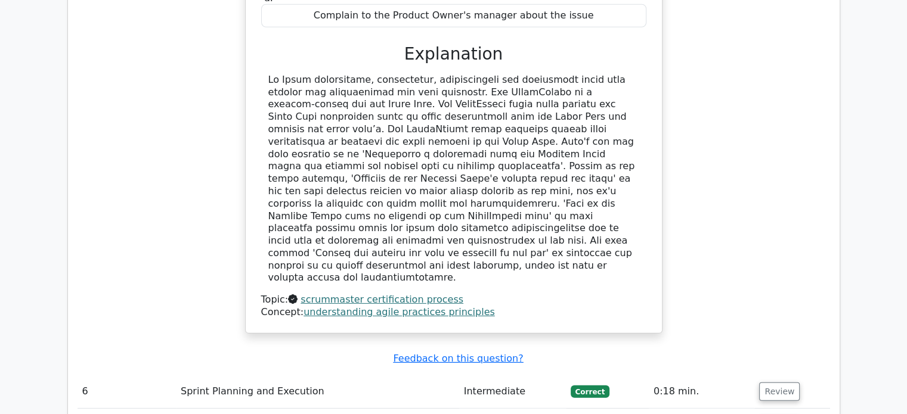
scroll to position [3530, 0]
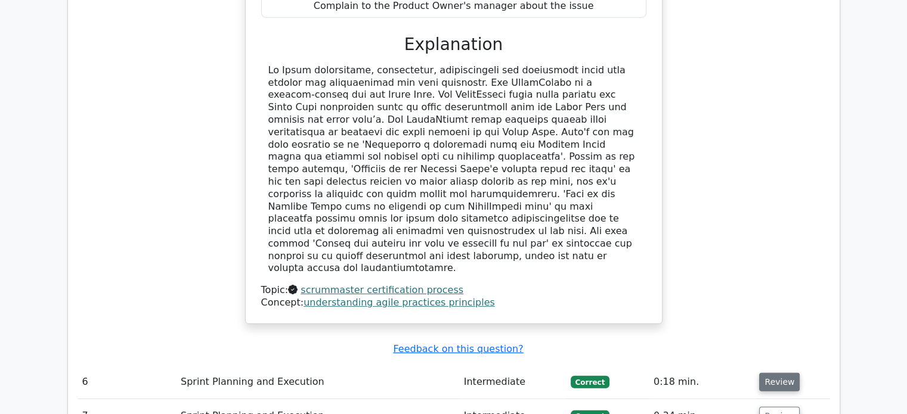
click at [770, 373] on button "Review" at bounding box center [779, 382] width 41 height 18
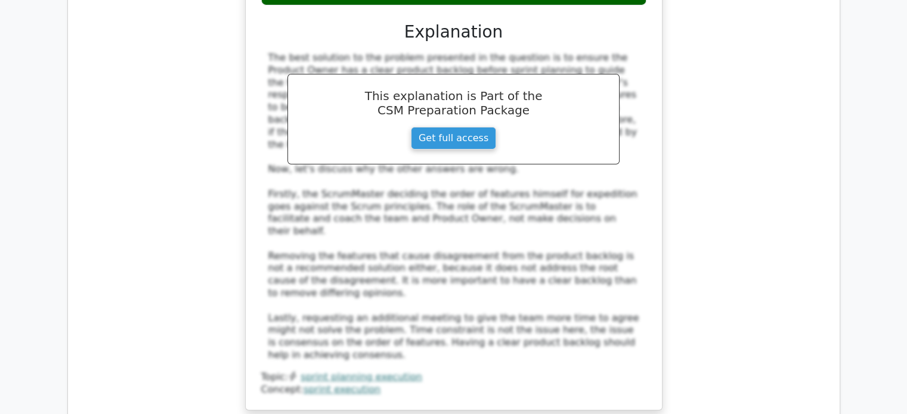
scroll to position [4162, 0]
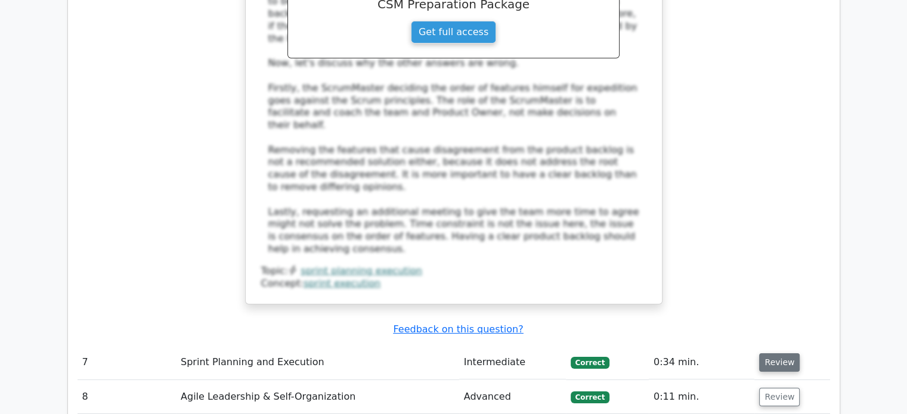
click at [770, 354] on button "Review" at bounding box center [779, 363] width 41 height 18
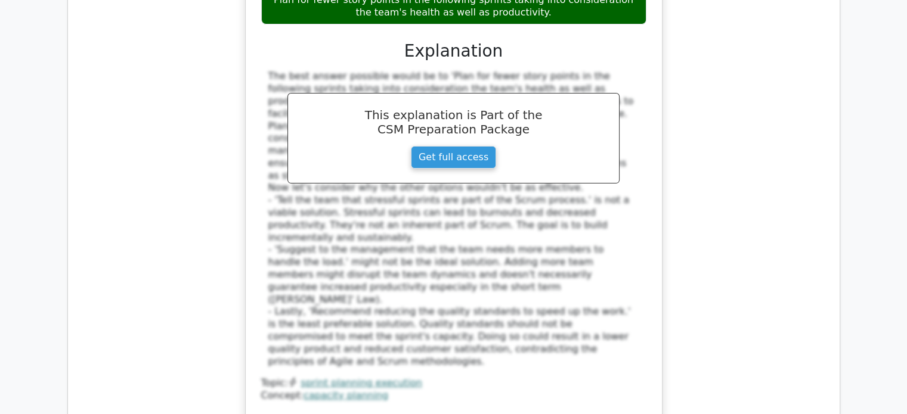
scroll to position [4888, 0]
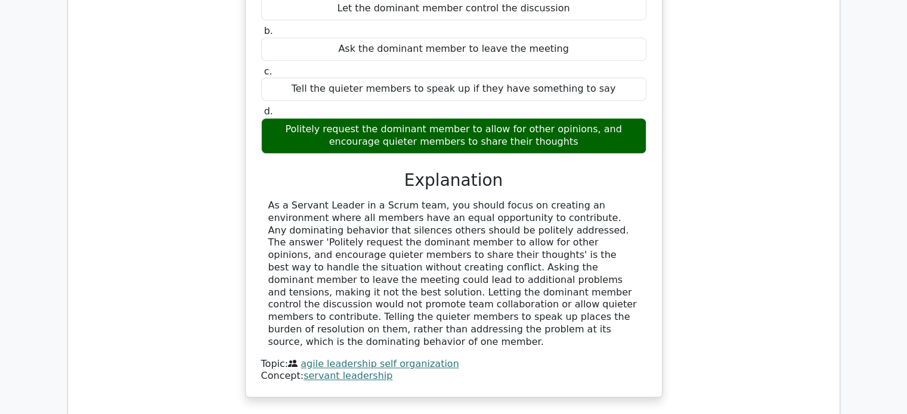
scroll to position [5467, 0]
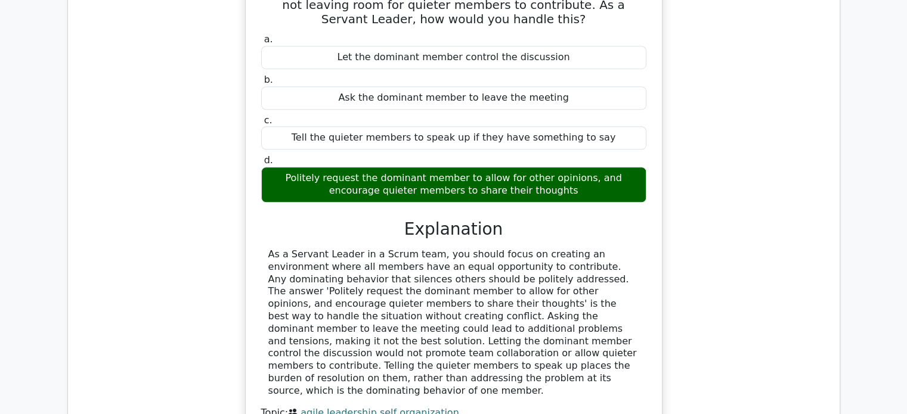
scroll to position [5495, 0]
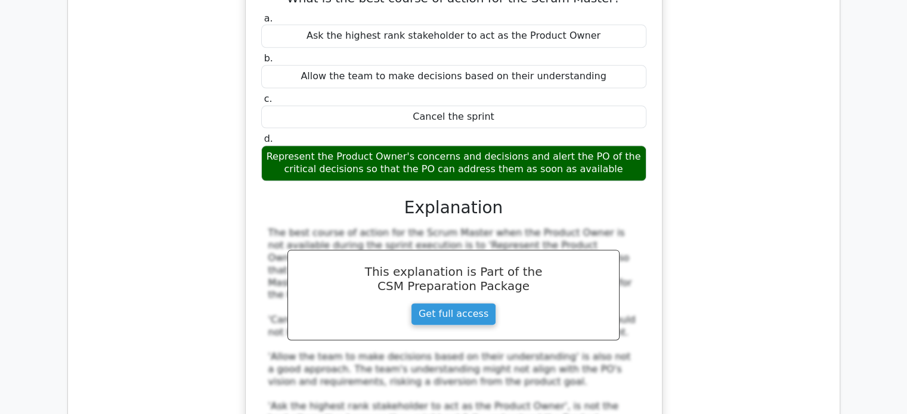
scroll to position [5984, 0]
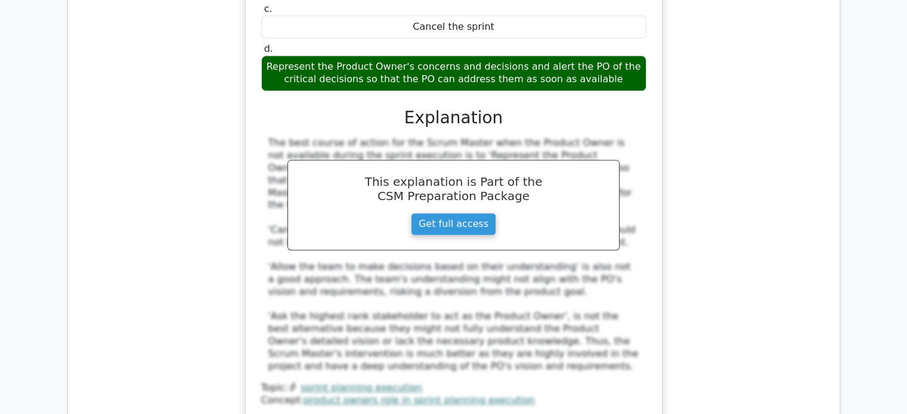
scroll to position [6074, 0]
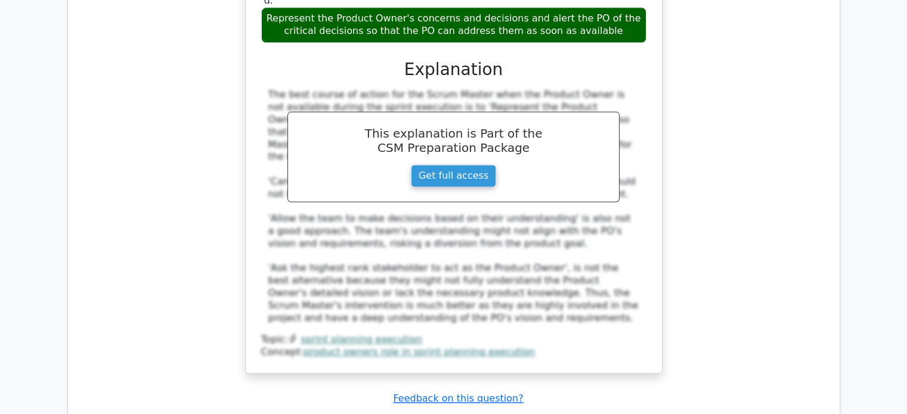
scroll to position [6124, 0]
